Goal: Information Seeking & Learning: Compare options

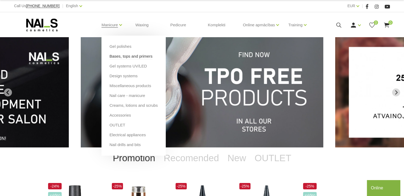
click at [114, 57] on link "Bases, tops and primers" at bounding box center [130, 56] width 43 height 6
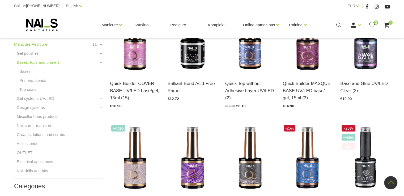
scroll to position [133, 0]
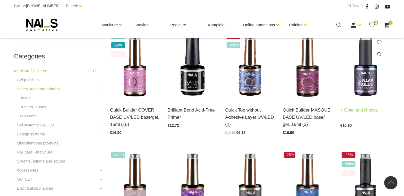
click at [362, 79] on img at bounding box center [365, 66] width 50 height 68
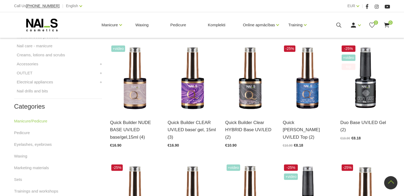
scroll to position [266, 0]
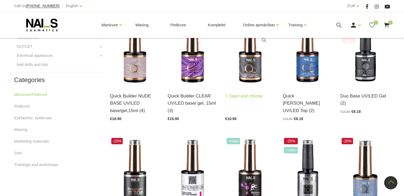
click at [252, 70] on img at bounding box center [250, 52] width 50 height 68
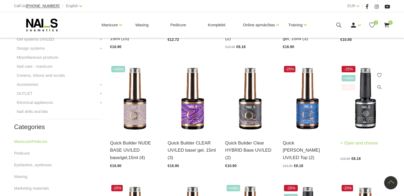
scroll to position [212, 0]
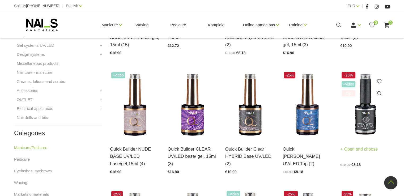
click at [366, 113] on img at bounding box center [365, 105] width 50 height 68
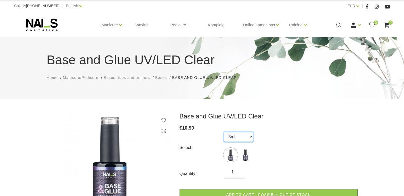
click at [251, 137] on select "8ml 15ml" at bounding box center [238, 137] width 29 height 10
select select "4542"
click at [224, 132] on select "8ml 15ml" at bounding box center [238, 137] width 29 height 10
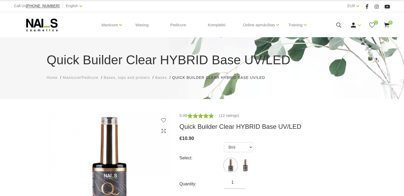
click at [251, 147] on select "8ml 15ml" at bounding box center [238, 147] width 29 height 10
select select "5598"
click at [224, 142] on select "8ml 15ml" at bounding box center [238, 147] width 29 height 10
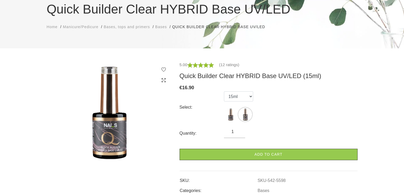
scroll to position [53, 0]
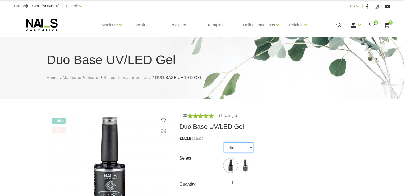
click at [250, 148] on select "8ml 15ml" at bounding box center [238, 147] width 29 height 10
select select "1840"
click at [224, 142] on select "8ml 15ml" at bounding box center [238, 147] width 29 height 10
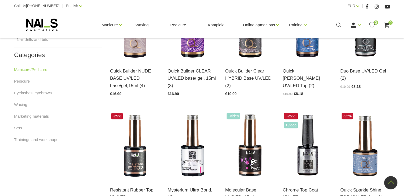
scroll to position [237, 0]
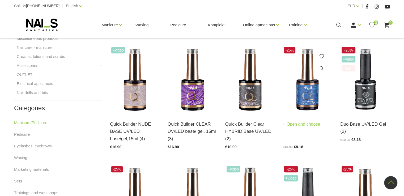
click at [306, 92] on img at bounding box center [308, 80] width 50 height 68
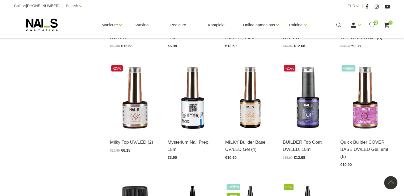
scroll to position [476, 0]
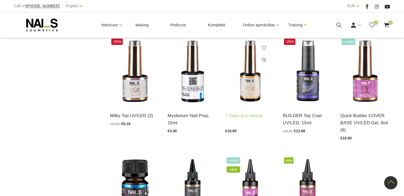
click at [250, 79] on img at bounding box center [250, 71] width 50 height 68
click at [310, 87] on img at bounding box center [308, 71] width 50 height 68
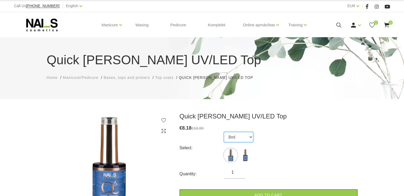
click at [250, 137] on select "8ml 15ml" at bounding box center [238, 137] width 29 height 10
select select "5434"
click at [224, 132] on select "8ml 15ml" at bounding box center [238, 137] width 29 height 10
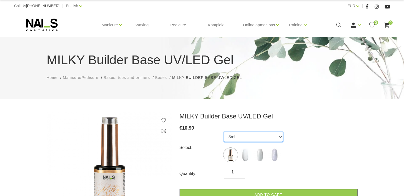
click at [280, 137] on select "8ml 15ml GOLDEN STAR, 15ml LAVENDER FROST, 15ml" at bounding box center [253, 137] width 59 height 10
click at [224, 132] on select "8ml 15ml GOLDEN STAR, 15ml LAVENDER FROST, 15ml" at bounding box center [253, 137] width 59 height 10
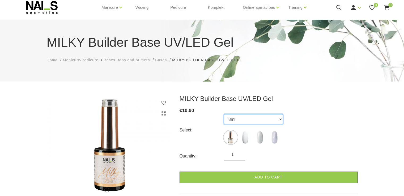
scroll to position [27, 0]
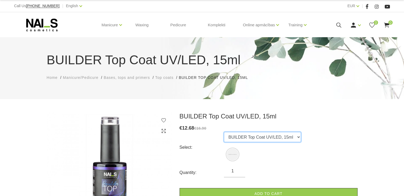
click at [294, 137] on select "BUILDER Top Coat UV/LED, 15ml" at bounding box center [262, 137] width 77 height 10
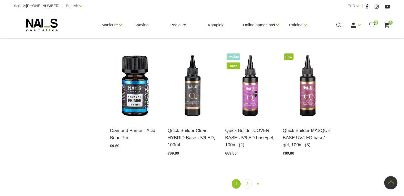
scroll to position [583, 0]
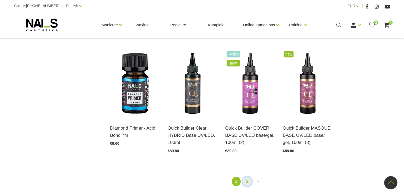
click at [247, 181] on link "2" at bounding box center [246, 182] width 9 height 10
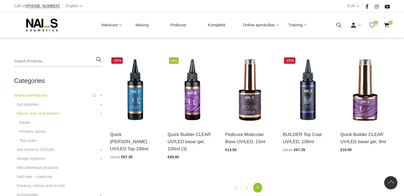
scroll to position [135, 0]
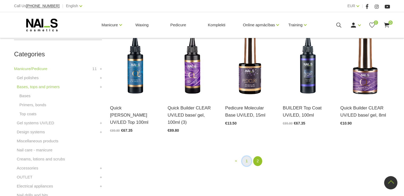
click at [245, 162] on link "1" at bounding box center [246, 161] width 9 height 10
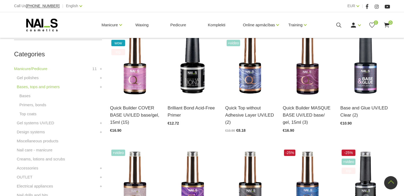
scroll to position [108, 0]
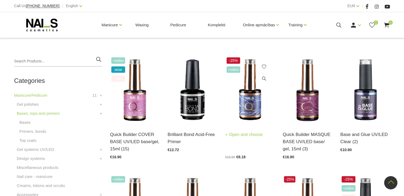
click at [254, 105] on img at bounding box center [250, 90] width 50 height 68
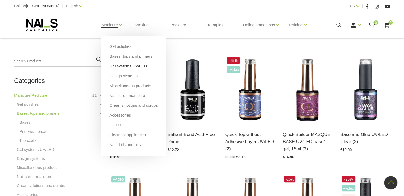
click at [117, 65] on link "Gel systems UV/LED" at bounding box center [127, 66] width 37 height 6
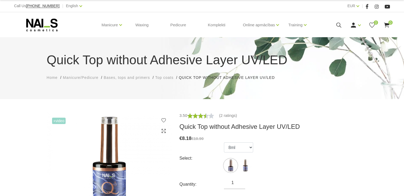
select select "4269"
click at [224, 142] on select "8ml 15ml" at bounding box center [238, 147] width 29 height 10
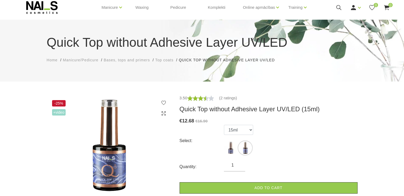
scroll to position [27, 0]
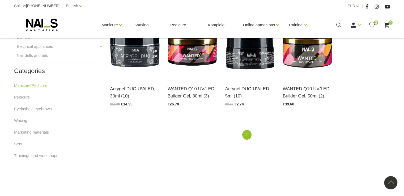
scroll to position [239, 0]
